Goal: Information Seeking & Learning: Check status

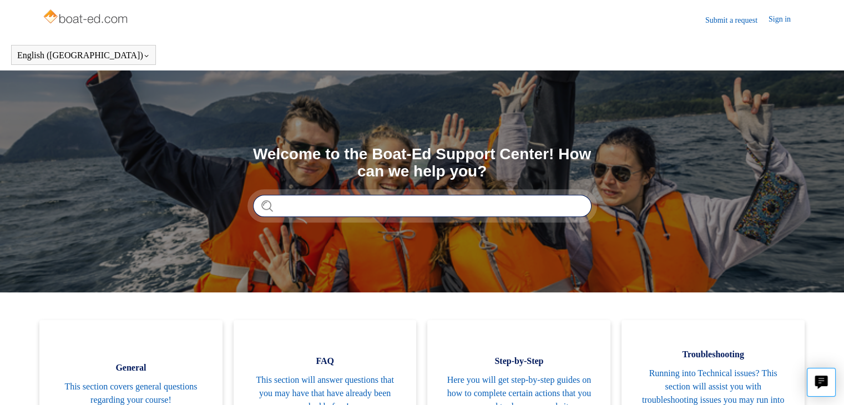
click at [358, 210] on input "Search" at bounding box center [422, 206] width 338 height 22
type input "**********"
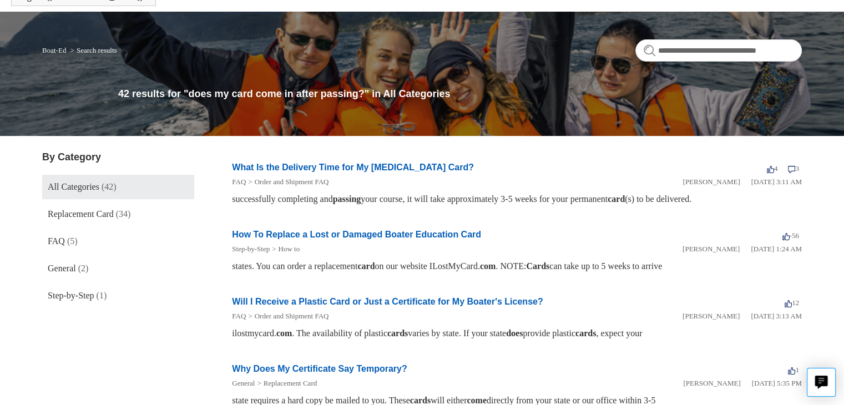
scroll to position [59, 0]
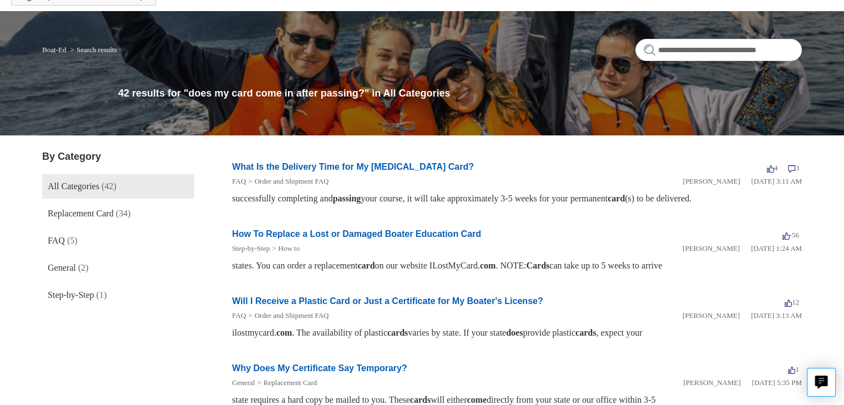
click at [303, 165] on link "What Is the Delivery Time for My [MEDICAL_DATA] Card?" at bounding box center [353, 166] width 242 height 9
